Goal: Information Seeking & Learning: Learn about a topic

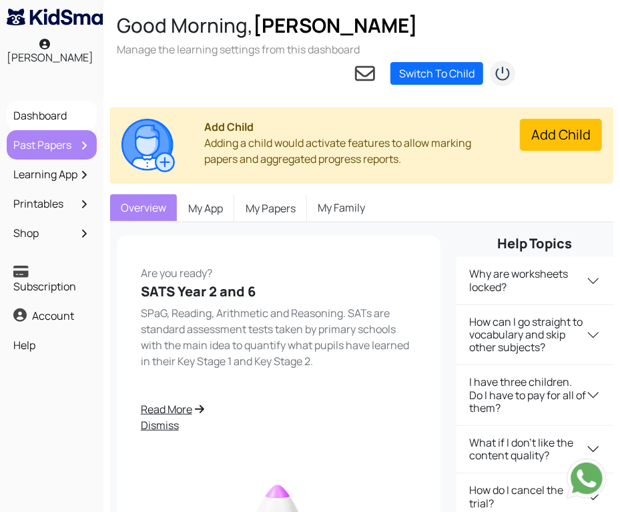
click at [79, 144] on link "Past Papers" at bounding box center [51, 144] width 83 height 23
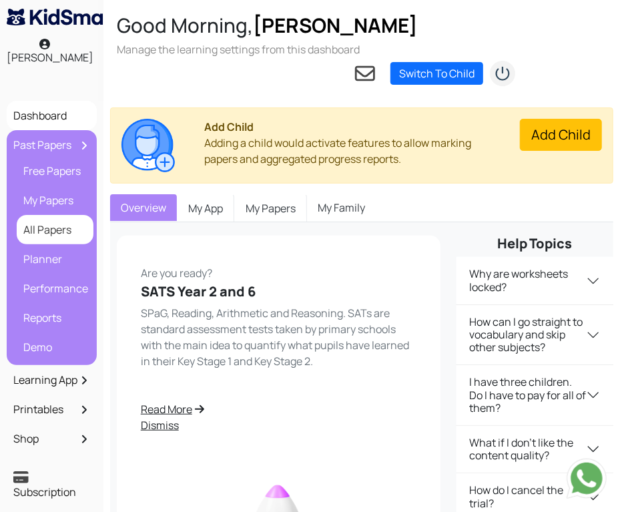
click at [55, 230] on link "All Papers" at bounding box center [55, 229] width 70 height 23
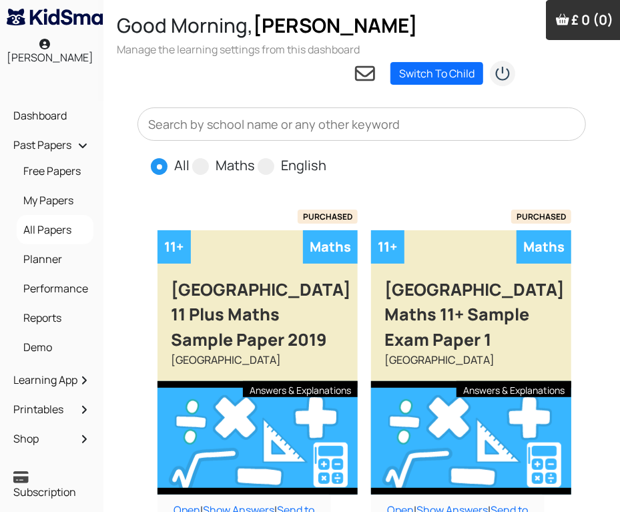
click at [266, 170] on span at bounding box center [266, 166] width 17 height 17
click at [326, 164] on input "English" at bounding box center [330, 159] width 9 height 9
radio input "true"
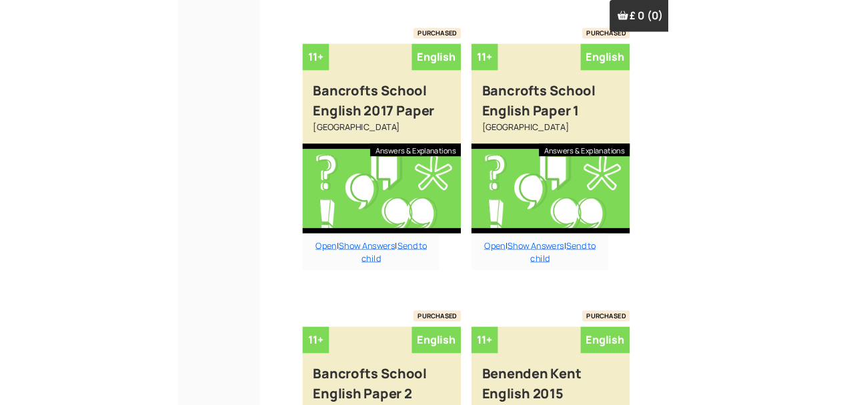
scroll to position [1234, 0]
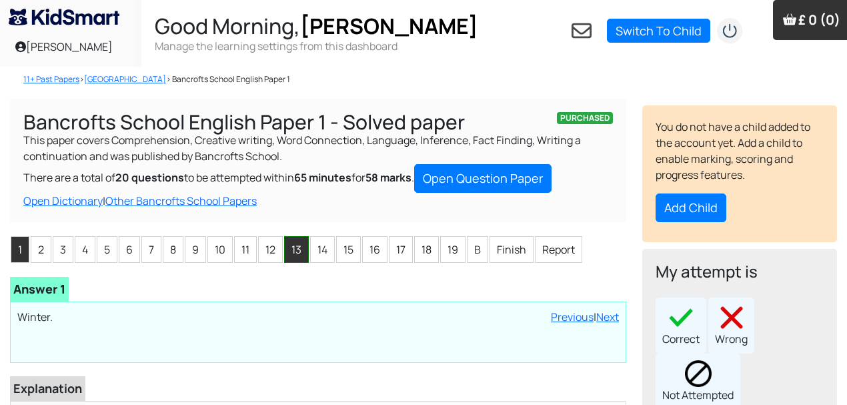
click at [292, 248] on li "13" at bounding box center [296, 249] width 25 height 27
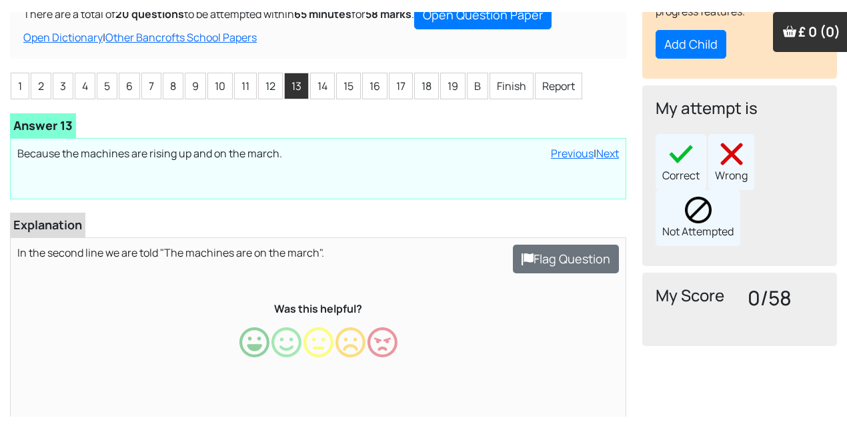
scroll to position [177, 0]
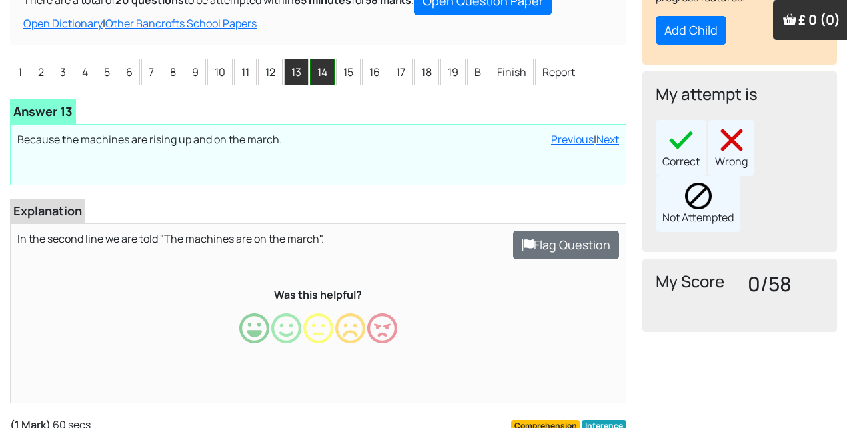
click at [317, 70] on li "14" at bounding box center [322, 72] width 25 height 27
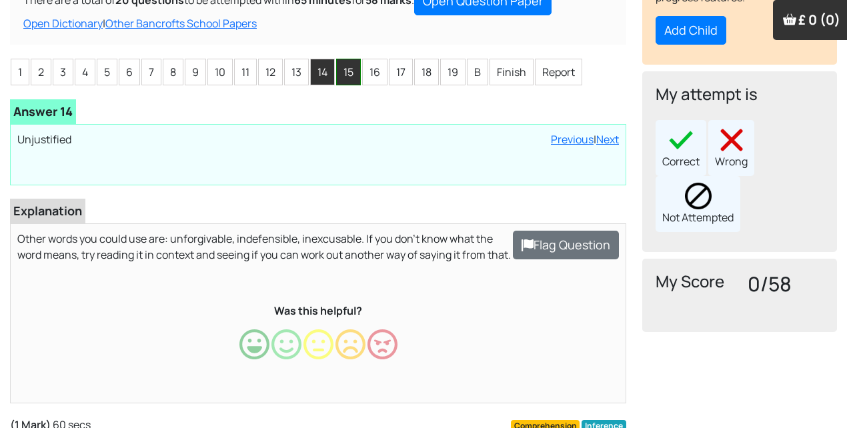
click at [341, 73] on li "15" at bounding box center [348, 72] width 25 height 27
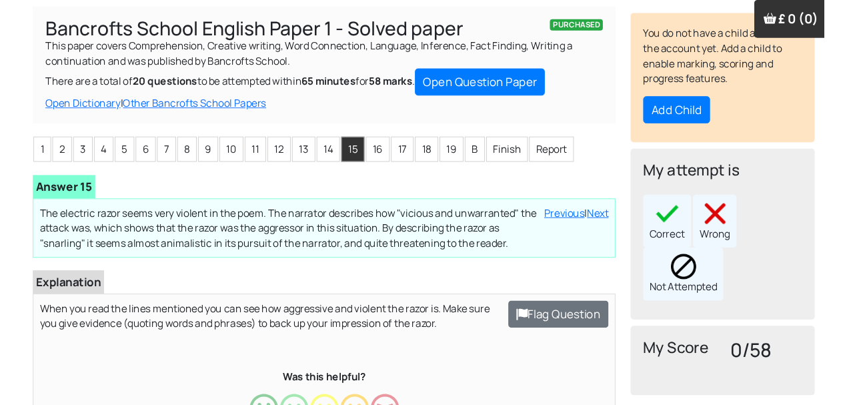
scroll to position [89, 0]
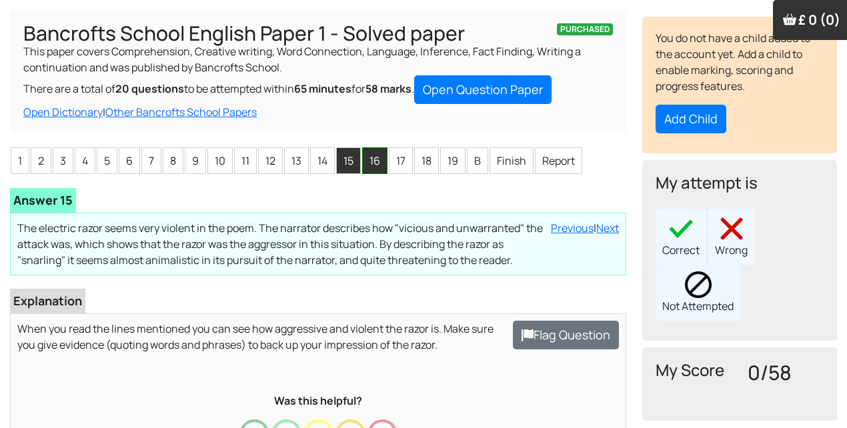
click at [374, 168] on li "16" at bounding box center [374, 160] width 25 height 27
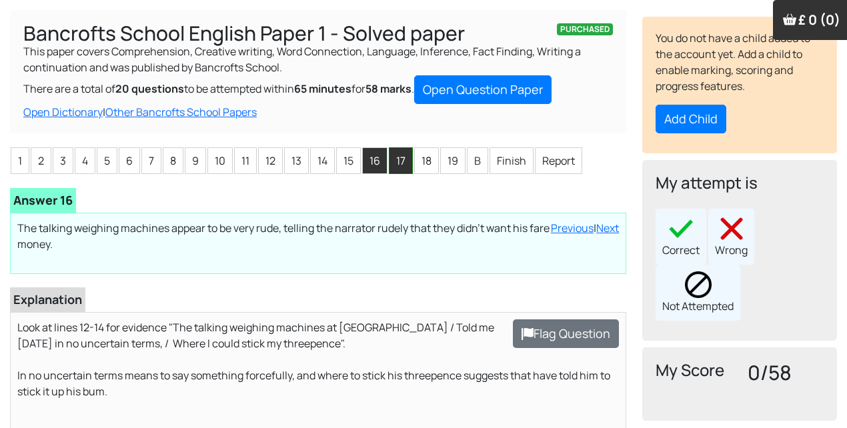
click at [398, 161] on li "17" at bounding box center [401, 160] width 24 height 27
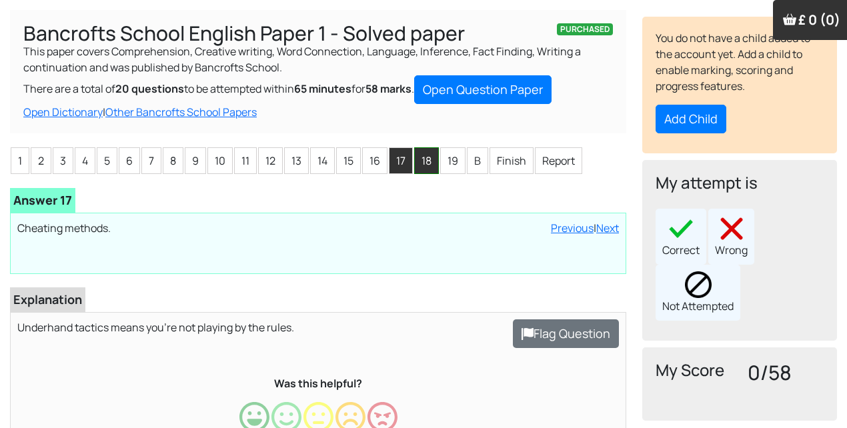
click at [428, 165] on li "18" at bounding box center [426, 160] width 25 height 27
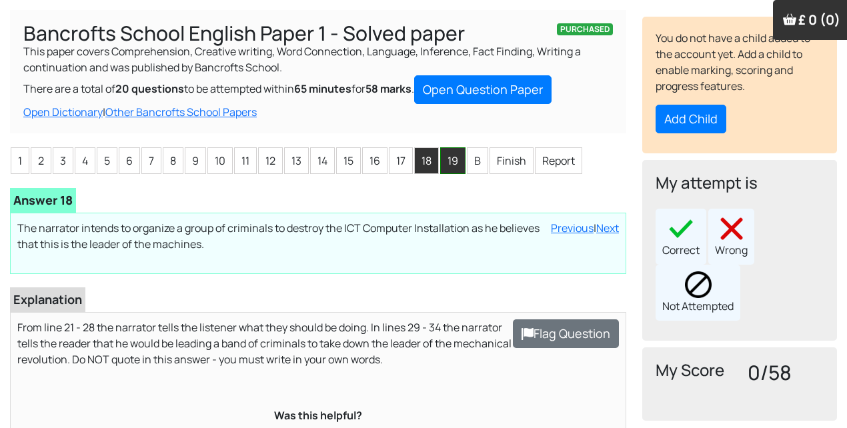
click at [448, 161] on li "19" at bounding box center [452, 160] width 25 height 27
